Goal: Information Seeking & Learning: Learn about a topic

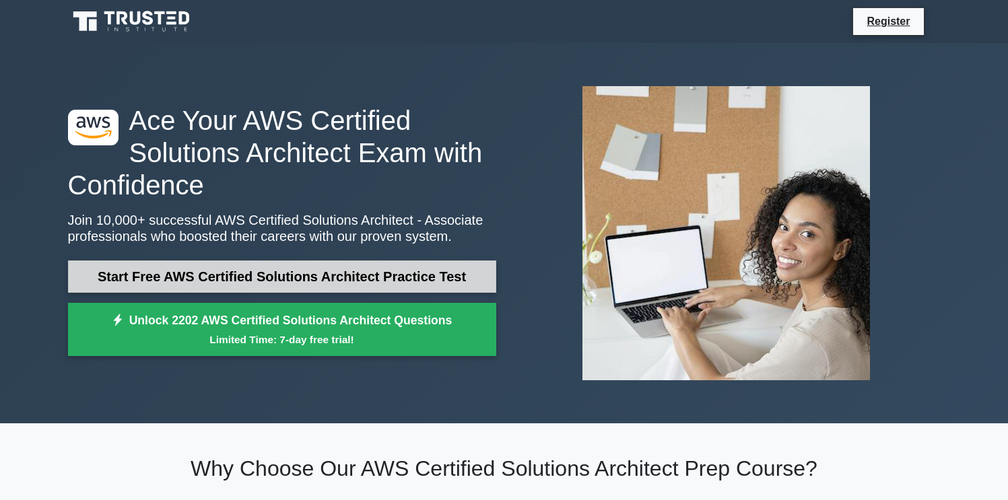
click at [353, 271] on link "Start Free AWS Certified Solutions Architect Practice Test" at bounding box center [282, 276] width 428 height 32
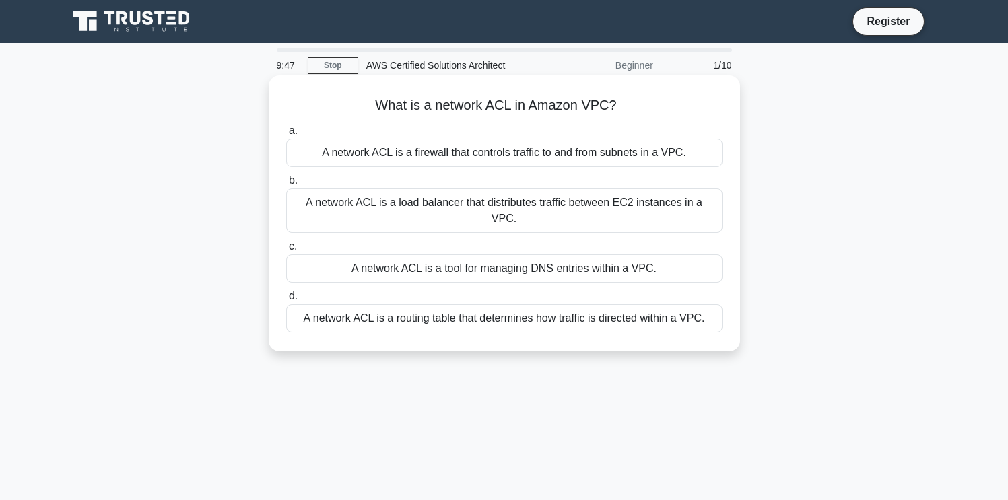
click at [545, 154] on div "A network ACL is a firewall that controls traffic to and from subnets in a VPC." at bounding box center [504, 153] width 436 height 28
click at [286, 135] on input "a. A network ACL is a firewall that controls traffic to and from subnets in a V…" at bounding box center [286, 131] width 0 height 9
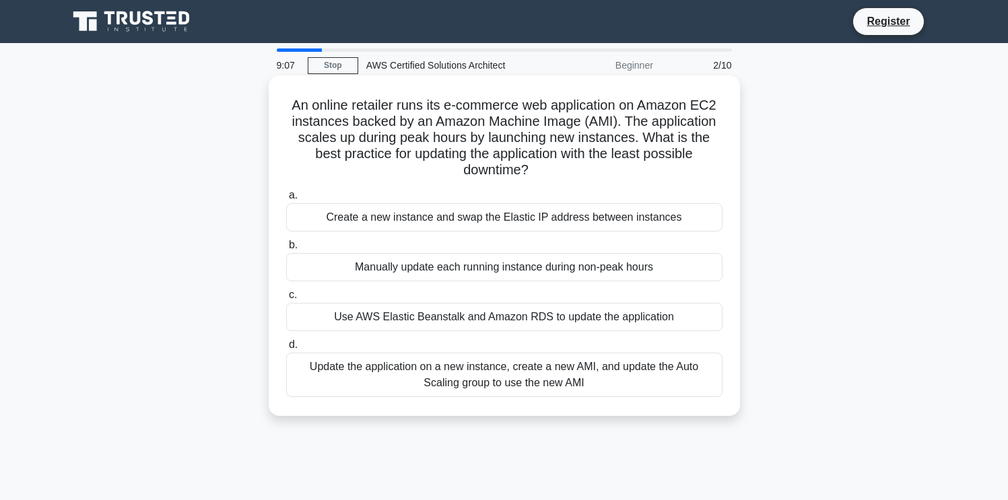
click at [595, 375] on div "Update the application on a new instance, create a new AMI, and update the Auto…" at bounding box center [504, 375] width 436 height 44
click at [286, 349] on input "d. Update the application on a new instance, create a new AMI, and update the A…" at bounding box center [286, 345] width 0 height 9
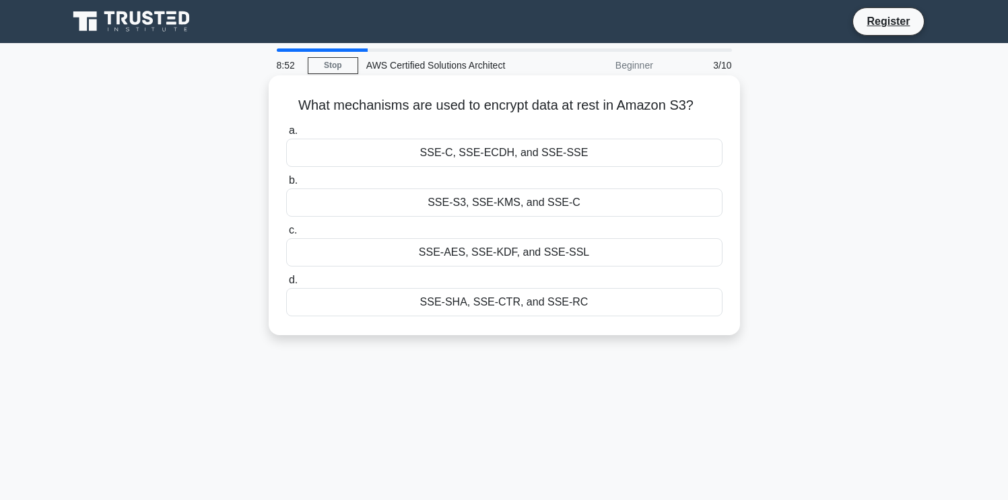
click at [590, 203] on div "SSE-S3, SSE-KMS, and SSE-C" at bounding box center [504, 202] width 436 height 28
click at [286, 185] on input "b. SSE-S3, SSE-KMS, and SSE-C" at bounding box center [286, 180] width 0 height 9
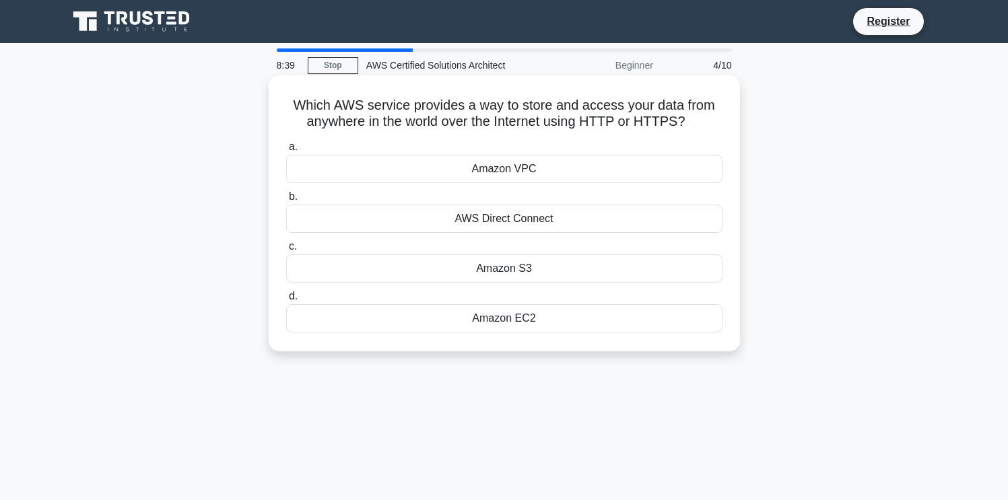
click at [559, 274] on div "Amazon S3" at bounding box center [504, 268] width 436 height 28
click at [286, 251] on input "c. Amazon S3" at bounding box center [286, 246] width 0 height 9
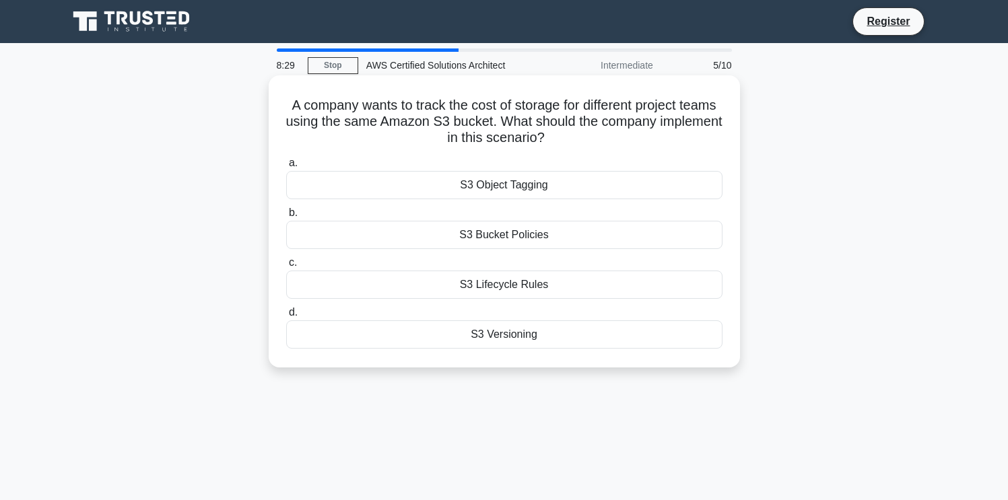
click at [527, 190] on div "S3 Object Tagging" at bounding box center [504, 185] width 436 height 28
click at [286, 168] on input "a. S3 Object Tagging" at bounding box center [286, 163] width 0 height 9
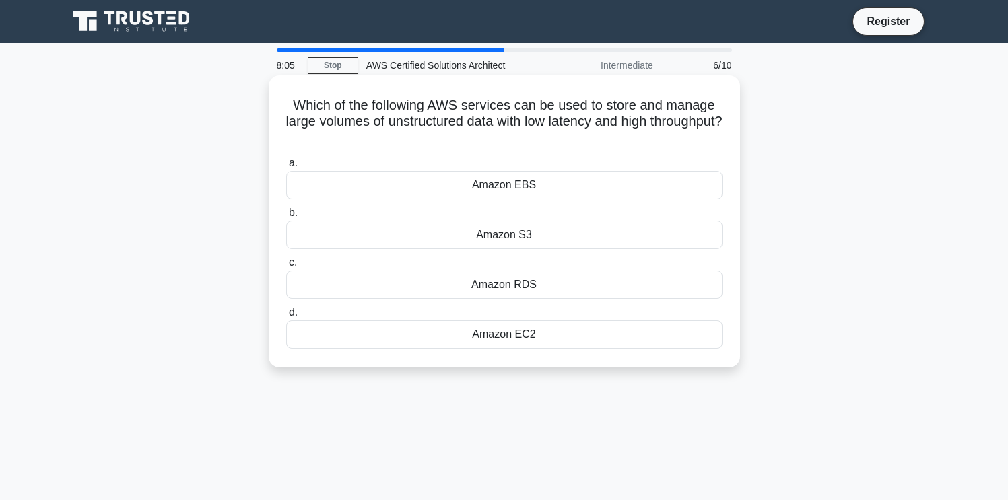
click at [545, 188] on div "Amazon EBS" at bounding box center [504, 185] width 436 height 28
click at [286, 168] on input "a. Amazon EBS" at bounding box center [286, 163] width 0 height 9
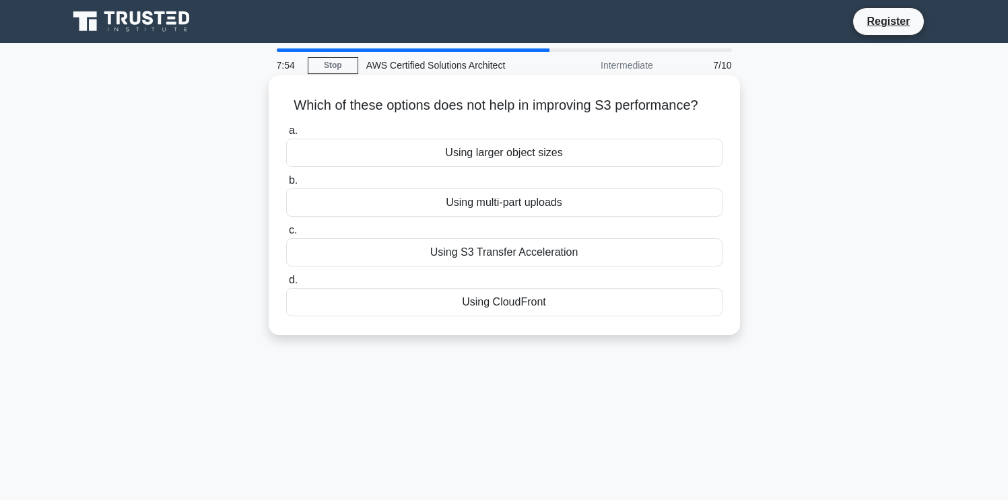
click at [553, 152] on div "Using larger object sizes" at bounding box center [504, 153] width 436 height 28
click at [286, 135] on input "a. Using larger object sizes" at bounding box center [286, 131] width 0 height 9
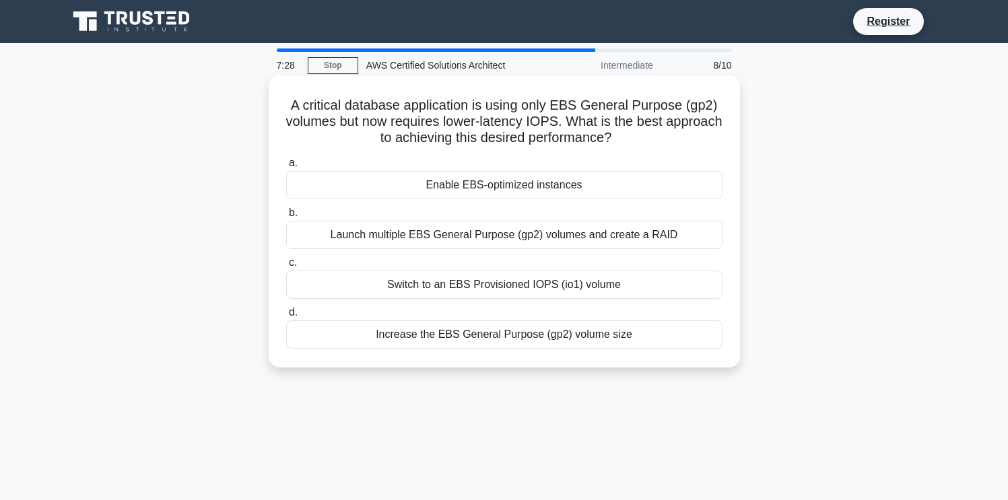
click at [620, 283] on div "Switch to an EBS Provisioned IOPS (io1) volume" at bounding box center [504, 285] width 436 height 28
click at [286, 267] on input "c. Switch to an EBS Provisioned IOPS (io1) volume" at bounding box center [286, 262] width 0 height 9
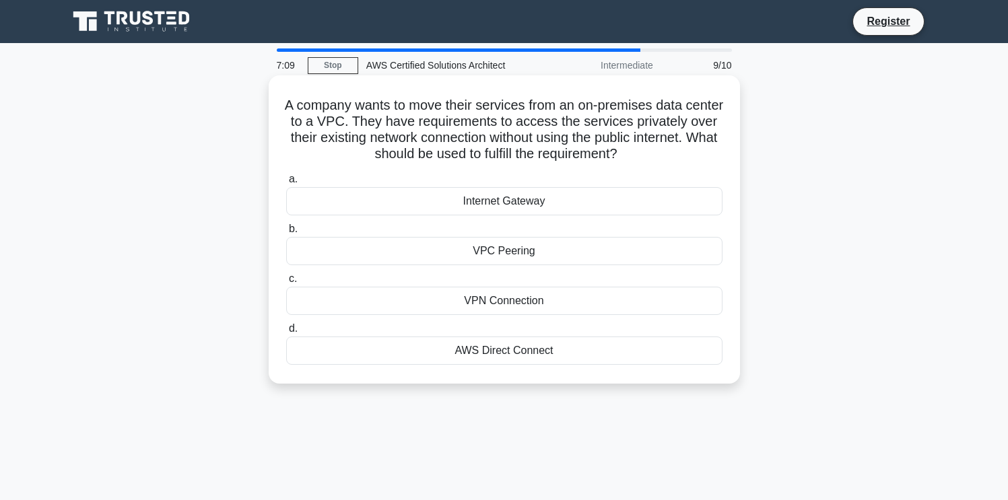
click at [546, 302] on div "VPN Connection" at bounding box center [504, 301] width 436 height 28
click at [286, 283] on input "c. VPN Connection" at bounding box center [286, 279] width 0 height 9
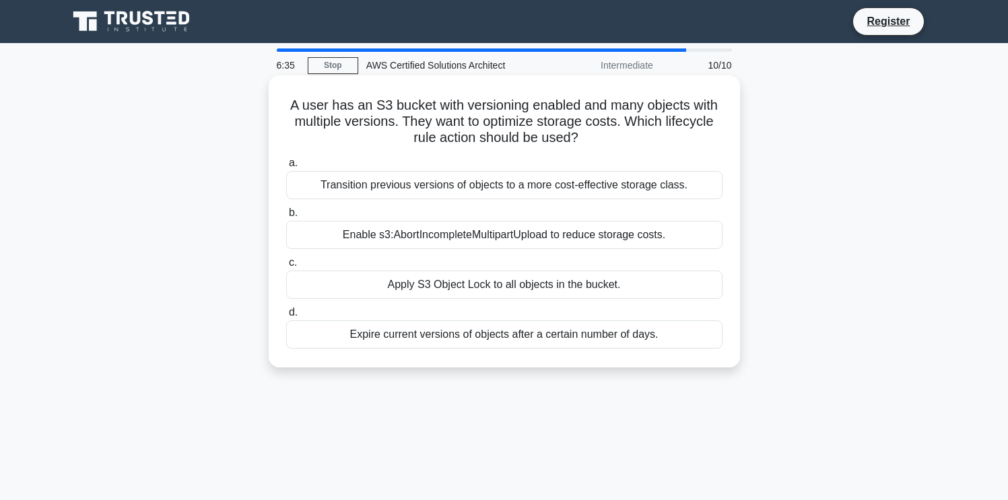
click at [548, 338] on div "Expire current versions of objects after a certain number of days." at bounding box center [504, 334] width 436 height 28
click at [286, 317] on input "d. Expire current versions of objects after a certain number of days." at bounding box center [286, 312] width 0 height 9
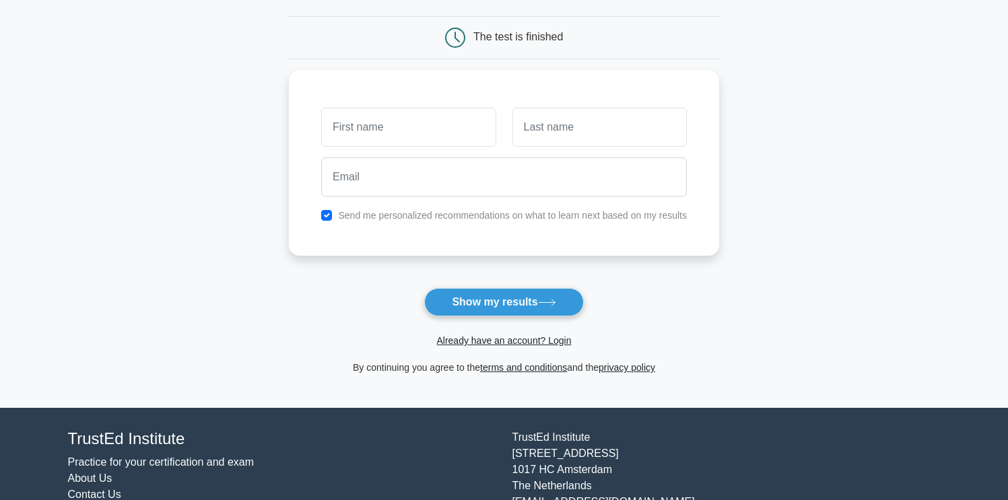
scroll to position [176, 0]
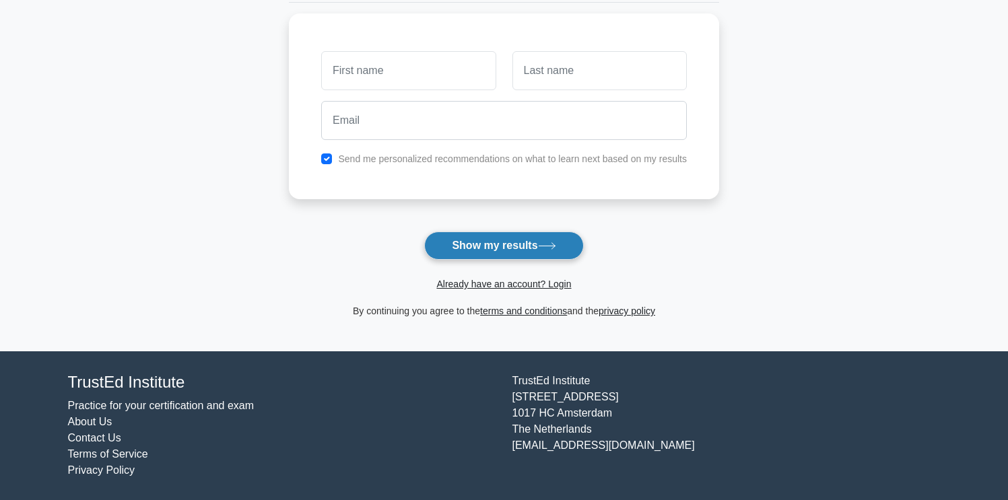
click at [524, 248] on button "Show my results" at bounding box center [503, 246] width 159 height 28
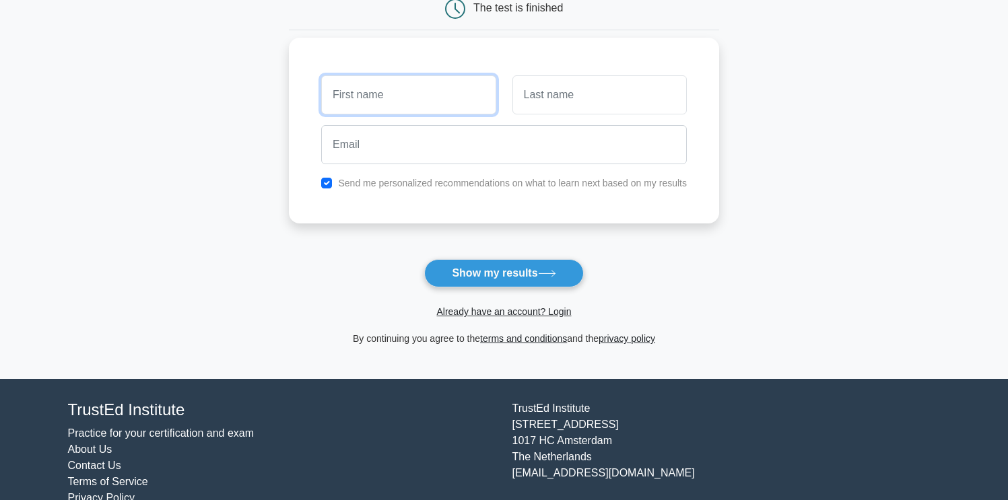
scroll to position [112, 0]
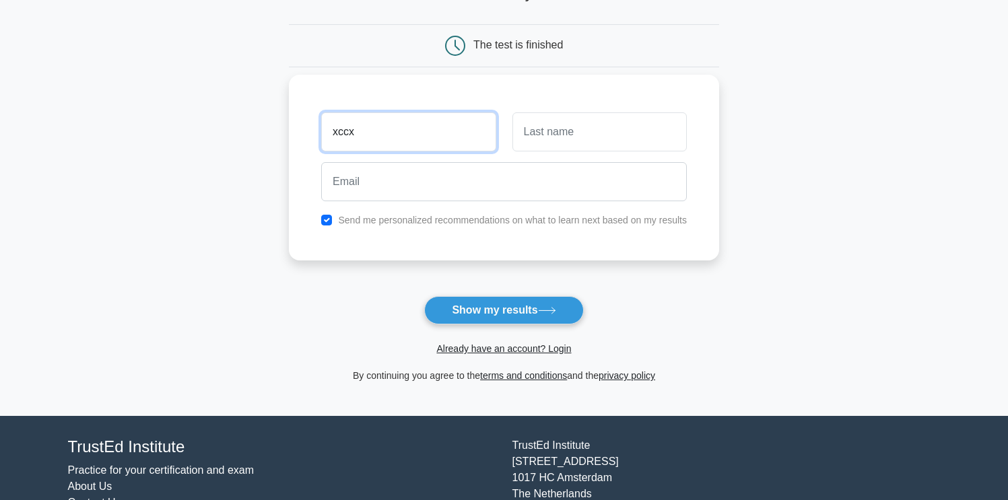
type input "xccx"
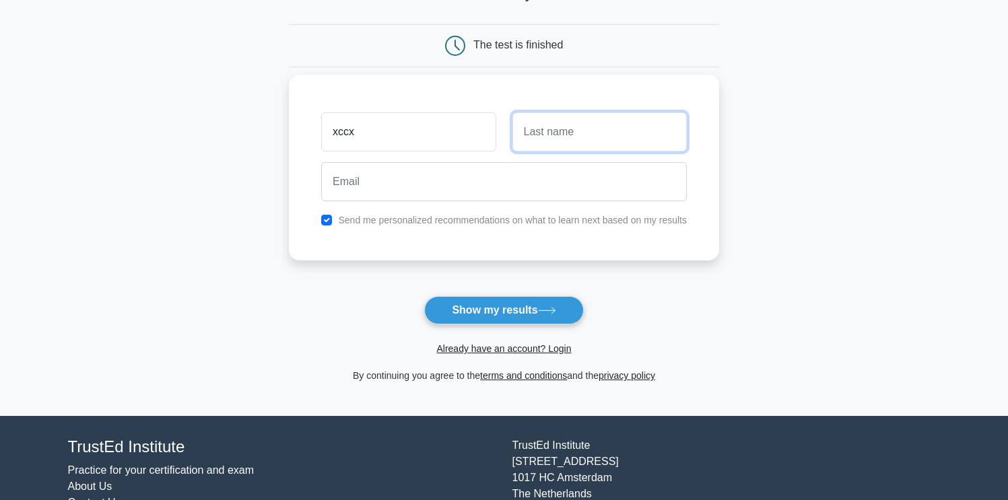
click at [567, 135] on input "text" at bounding box center [599, 131] width 174 height 39
type input "xccxxc"
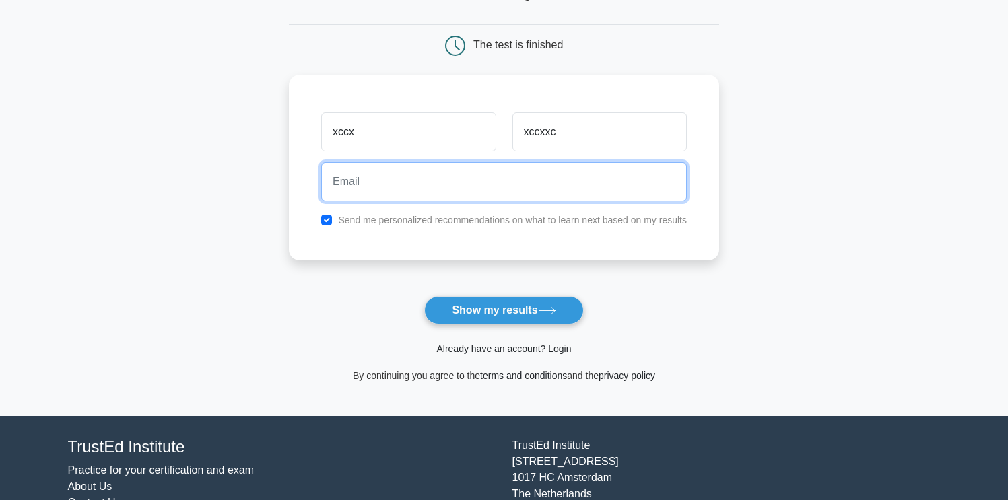
click at [475, 192] on input "email" at bounding box center [503, 181] width 365 height 39
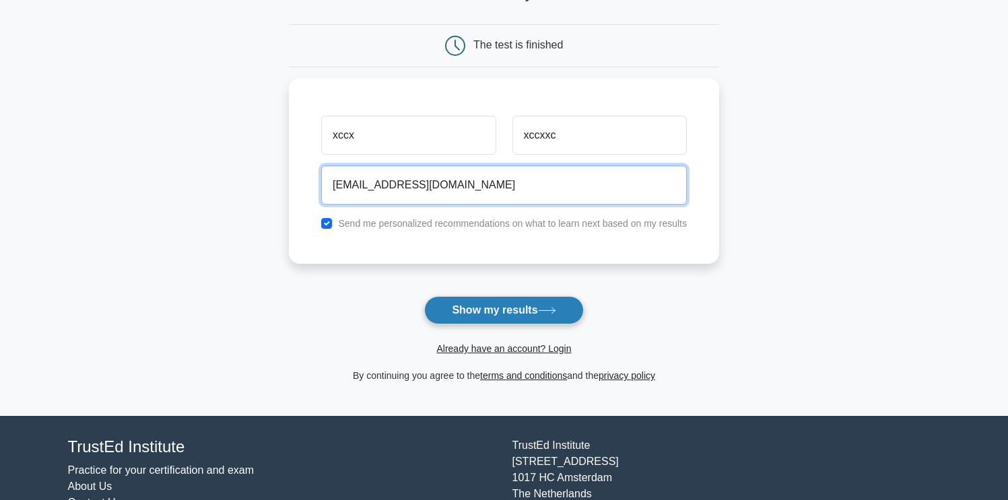
type input "[EMAIL_ADDRESS][DOMAIN_NAME]"
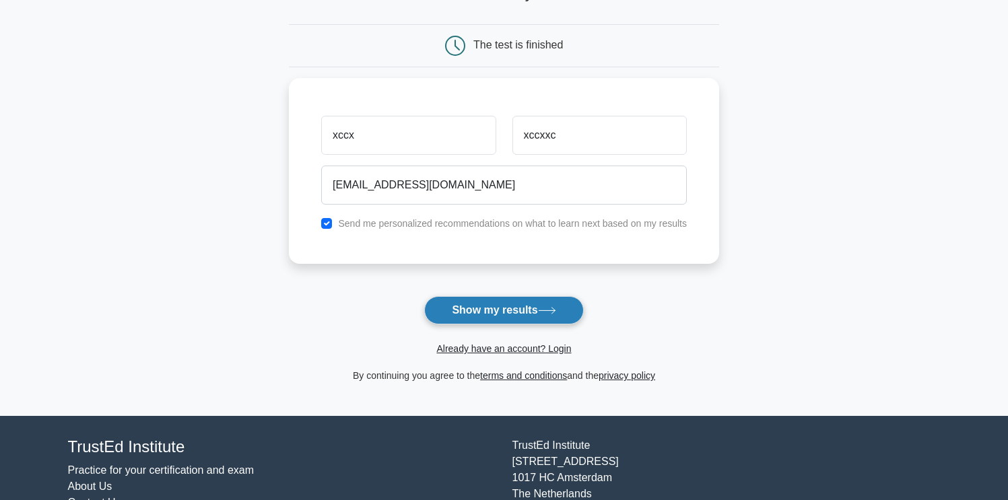
click at [509, 307] on button "Show my results" at bounding box center [503, 310] width 159 height 28
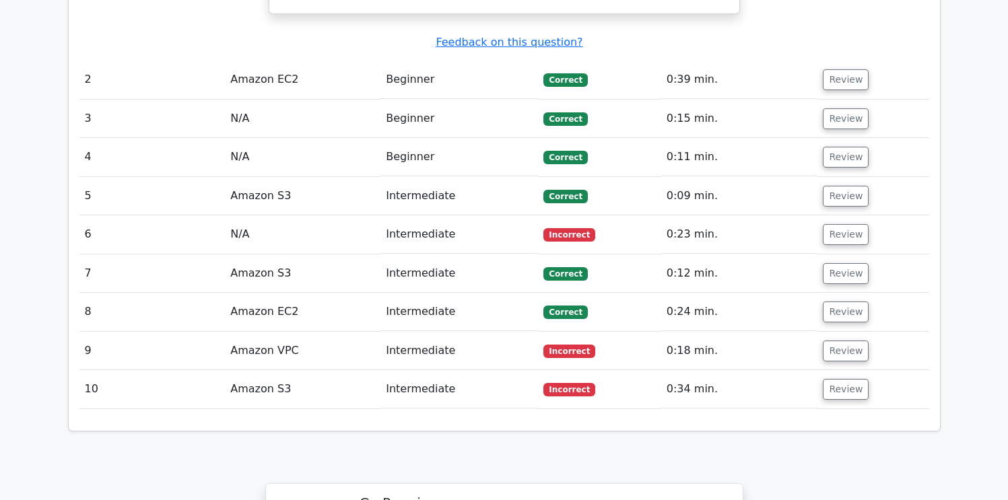
scroll to position [1447, 0]
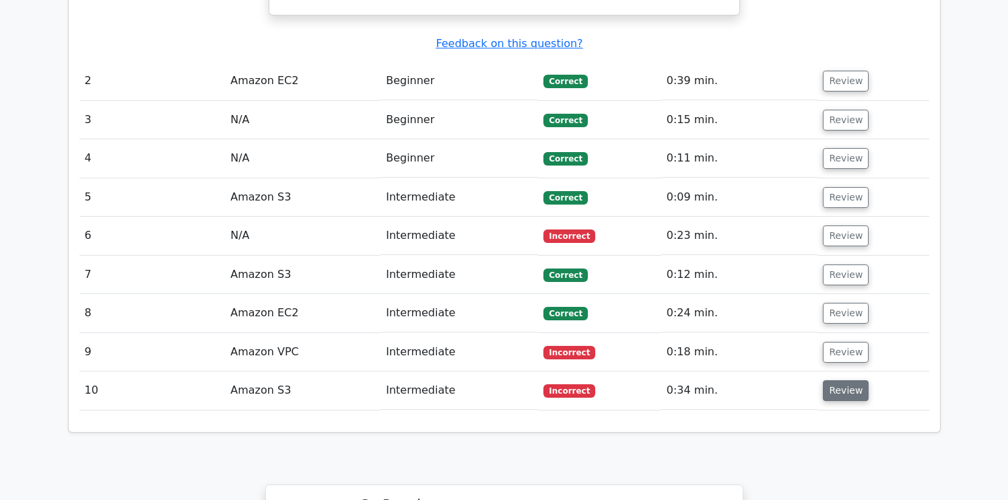
click at [837, 380] on button "Review" at bounding box center [846, 390] width 46 height 21
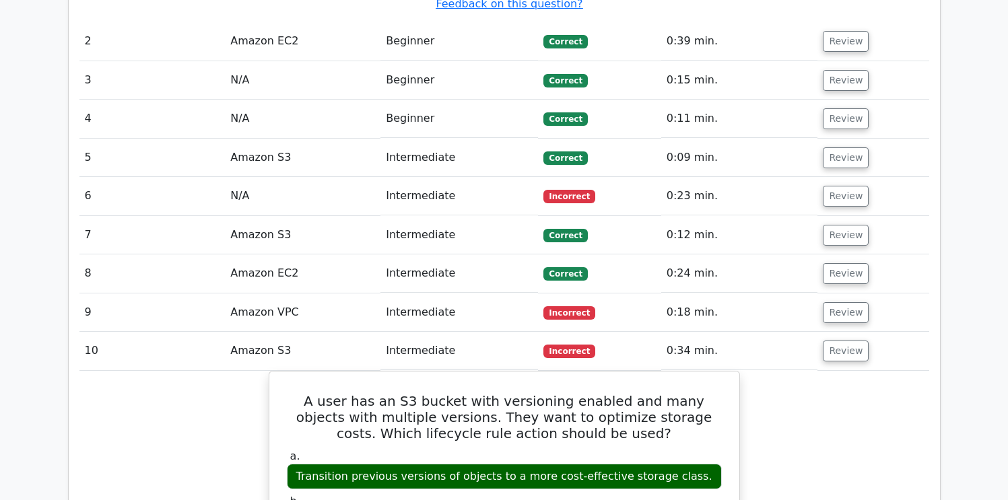
scroll to position [1487, 0]
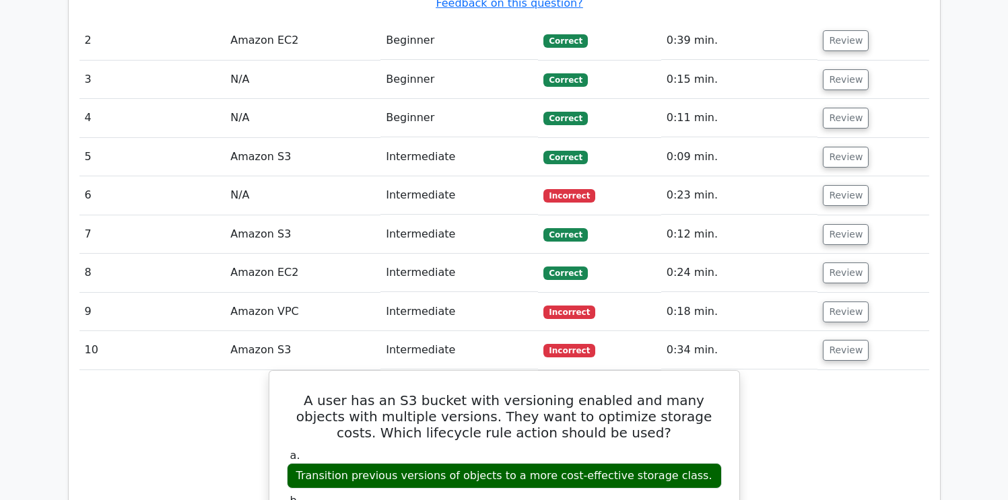
click at [722, 293] on td "0:18 min." at bounding box center [739, 312] width 157 height 38
click at [841, 302] on button "Review" at bounding box center [846, 312] width 46 height 21
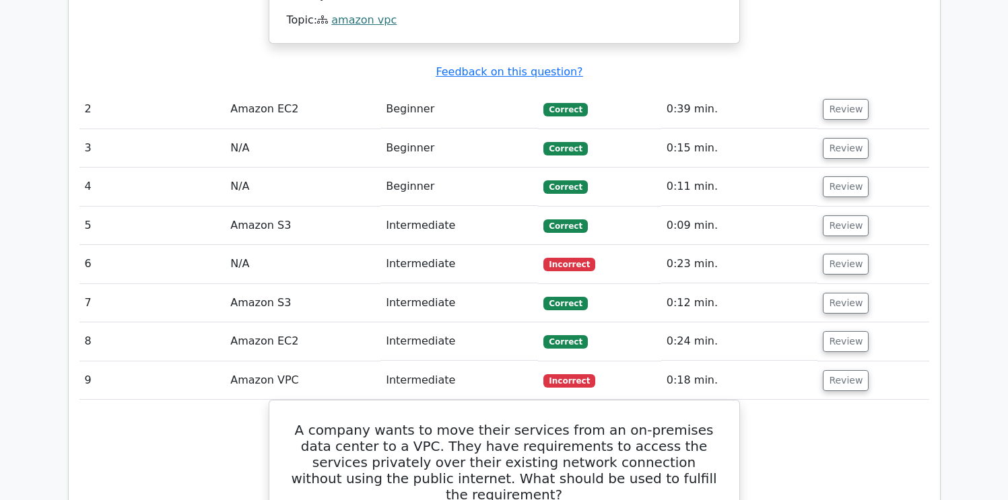
scroll to position [1390, 0]
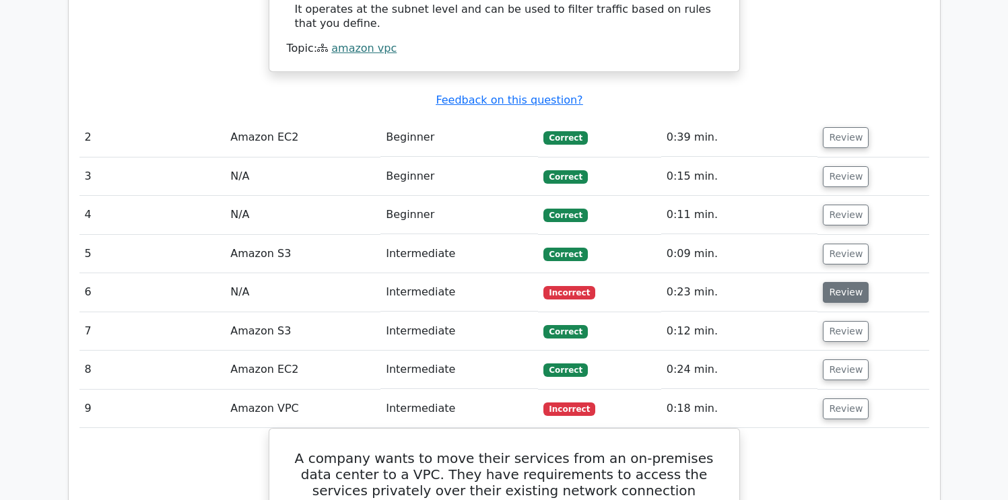
click at [839, 282] on button "Review" at bounding box center [846, 292] width 46 height 21
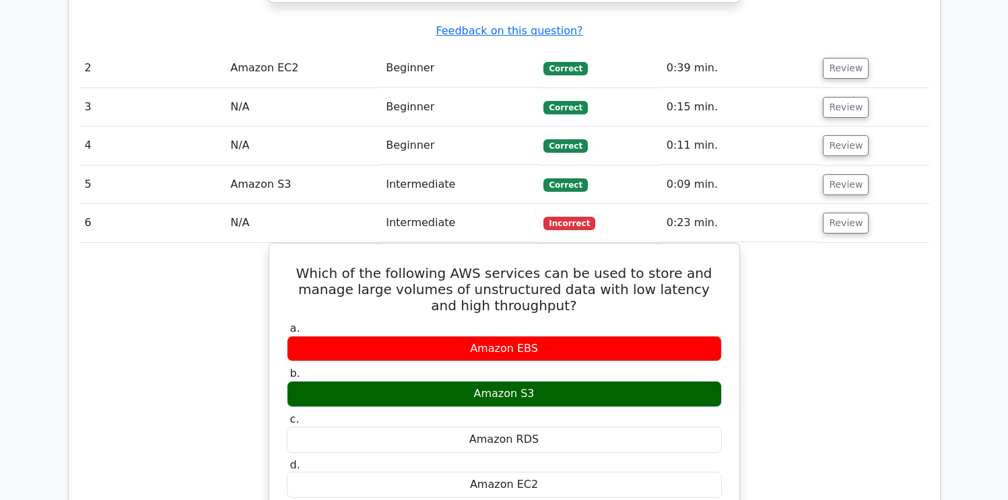
scroll to position [1457, 0]
